Goal: Information Seeking & Learning: Learn about a topic

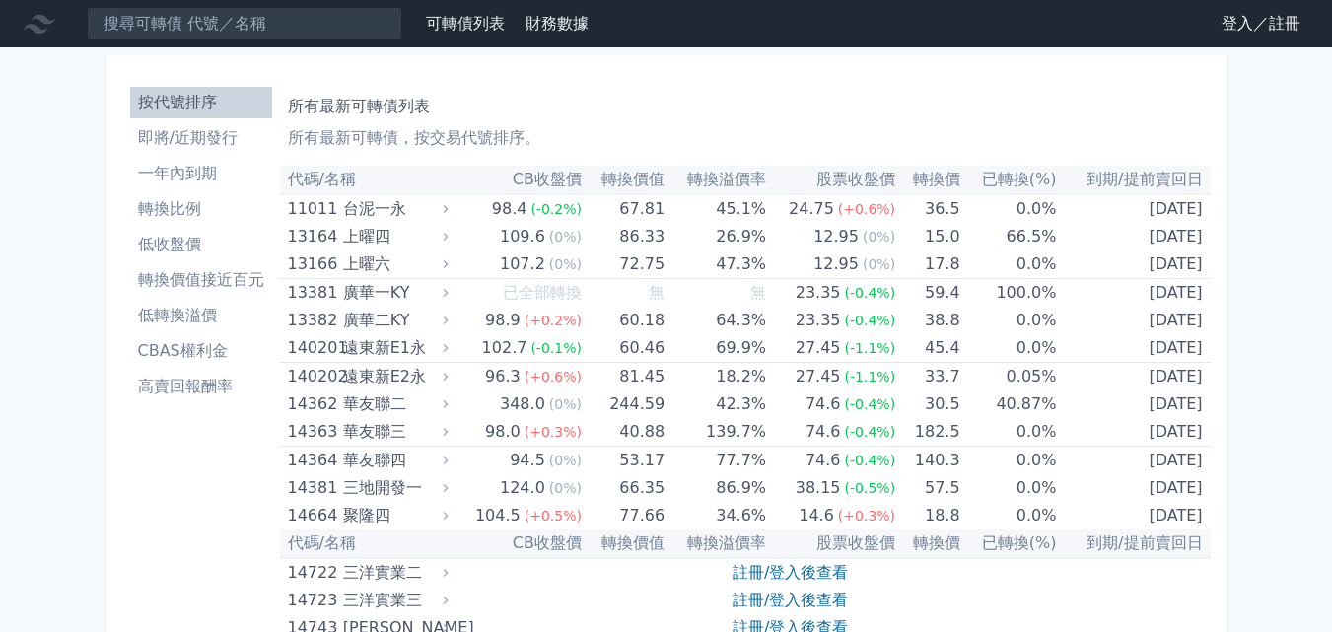
click at [1263, 26] on link "登入／註冊" at bounding box center [1261, 24] width 110 height 32
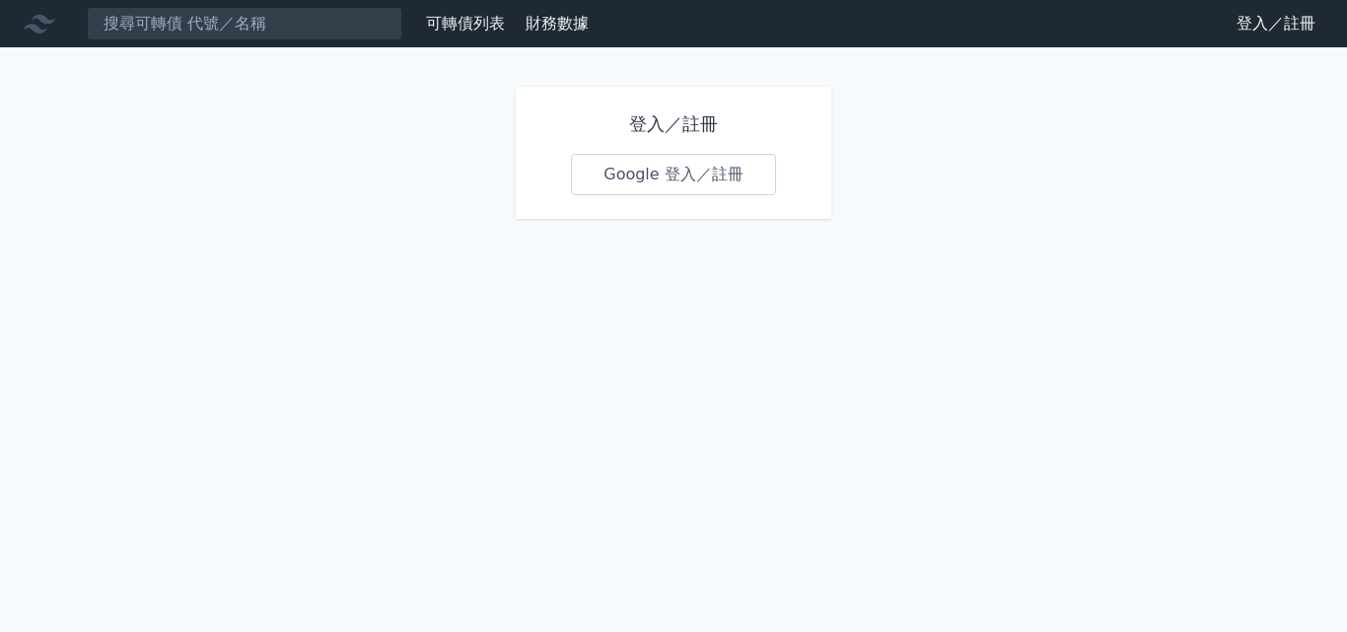
click at [687, 182] on link "Google 登入／註冊" at bounding box center [673, 174] width 205 height 41
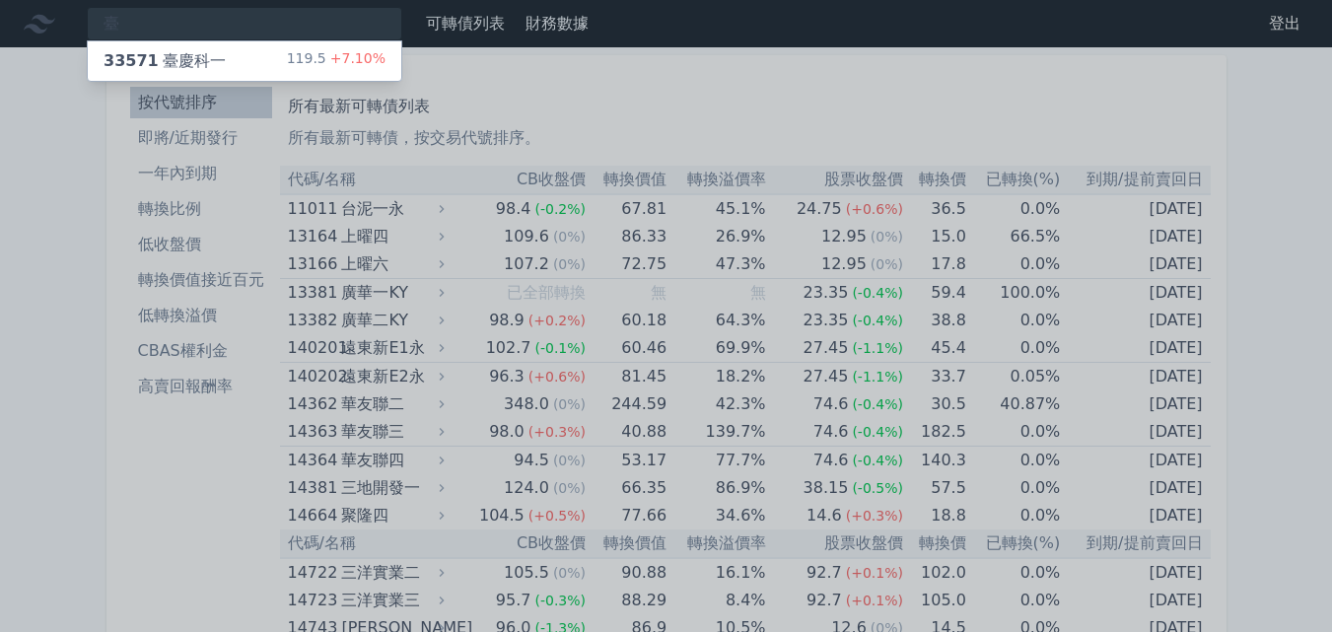
type input "臺"
click at [193, 66] on div "33571 臺慶科一" at bounding box center [165, 61] width 122 height 24
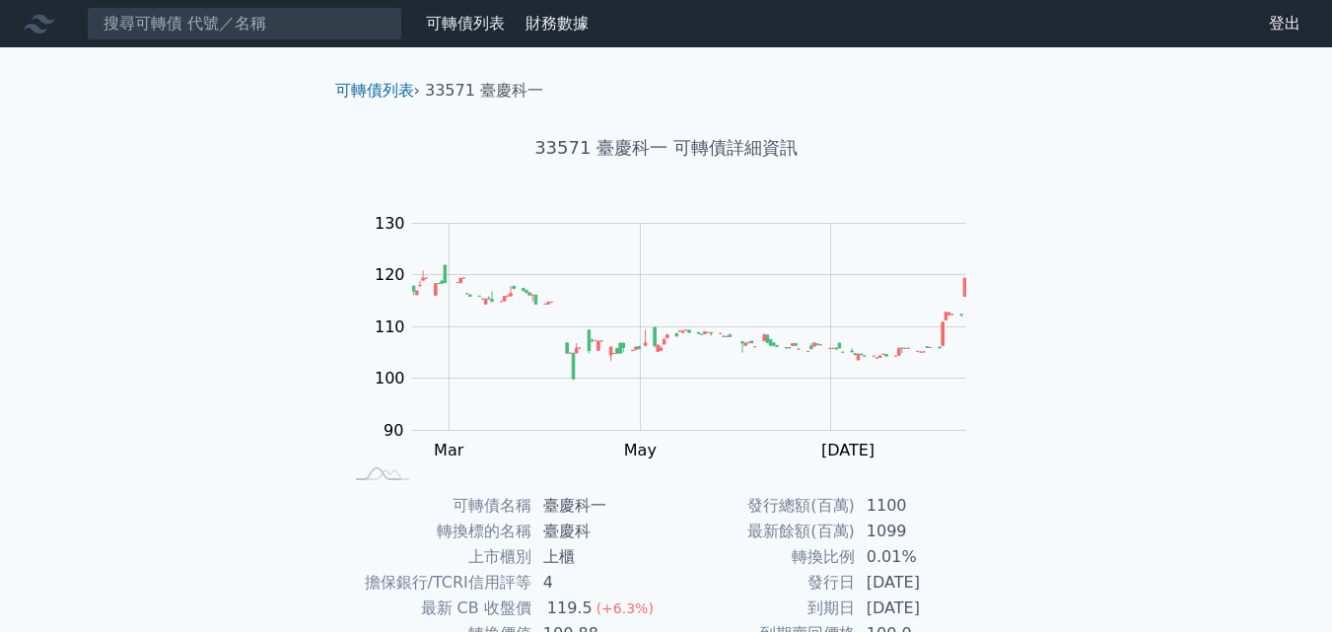
scroll to position [281, 0]
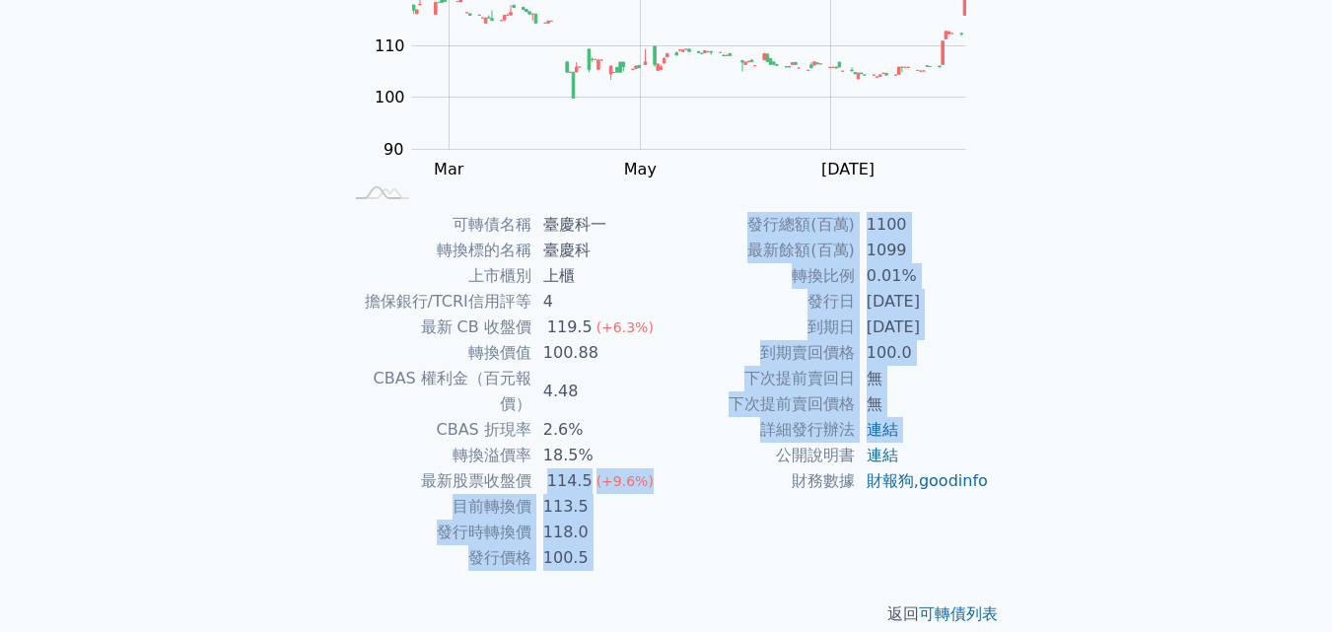
drag, startPoint x: 547, startPoint y: 451, endPoint x: 689, endPoint y: 463, distance: 142.4
click at [721, 458] on div "可轉債名稱 臺慶科一 轉換標的名稱 臺慶科 上市櫃別 上櫃 擔保銀行/TCRI信用評等 4 最新 CB 收盤價 119.5 (+6.3%) 轉換價值 100.…" at bounding box center [666, 391] width 694 height 359
click at [661, 494] on td "113.5" at bounding box center [598, 507] width 135 height 26
click at [660, 494] on td "113.5" at bounding box center [598, 507] width 135 height 26
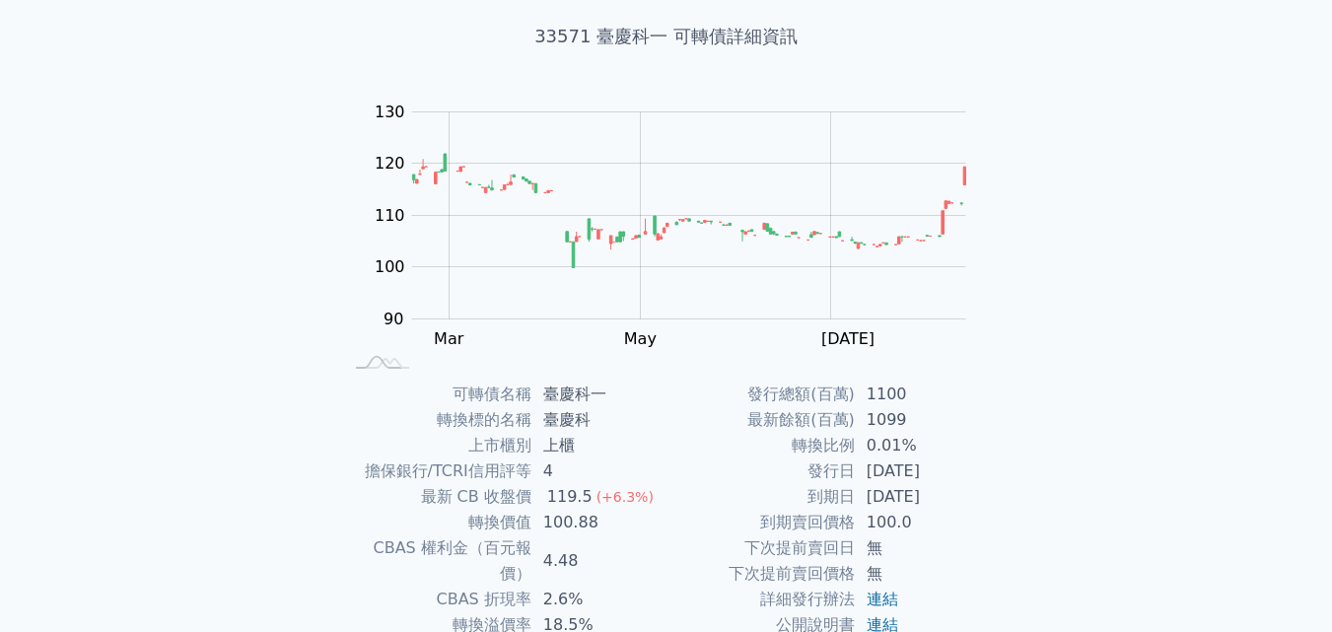
scroll to position [0, 0]
